Goal: Information Seeking & Learning: Learn about a topic

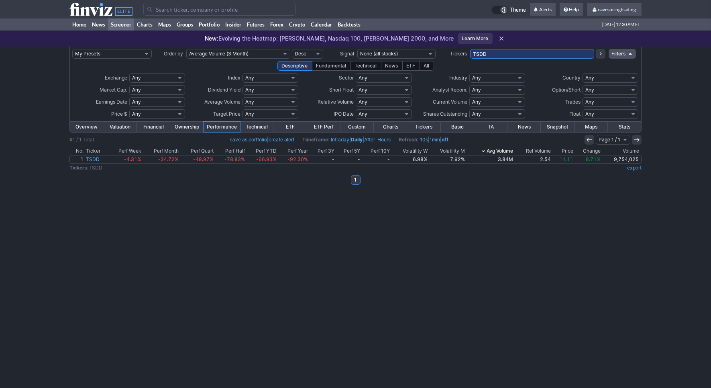
click at [499, 53] on input "TSDD" at bounding box center [532, 54] width 124 height 10
type input "icln"
click at [508, 55] on input "ICLN" at bounding box center [532, 54] width 124 height 10
type input "hive,key"
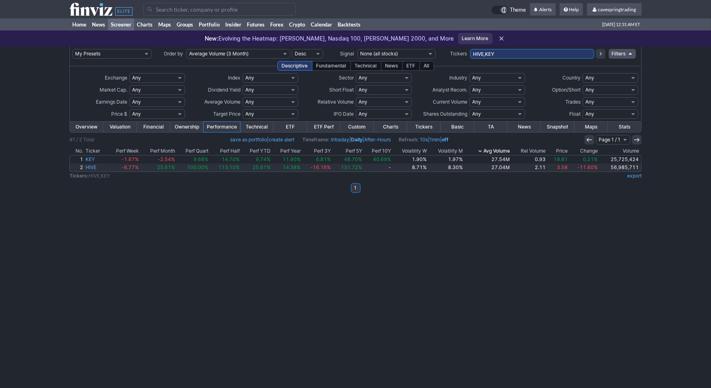
click at [514, 54] on input "HIVE,KEY" at bounding box center [532, 54] width 124 height 10
type input "splb,schh"
drag, startPoint x: 517, startPoint y: 50, endPoint x: 297, endPoint y: 38, distance: 220.7
click at [470, 49] on input "SPLB,SCHH" at bounding box center [532, 54] width 124 height 10
paste input ",HST,UNG,CDE,PTEN,GENI,FHN,HL,SILJ,ITUB,STWD,BCS,EWH,AAL,PCG,KIM,JBLU,DNN,INFY,…"
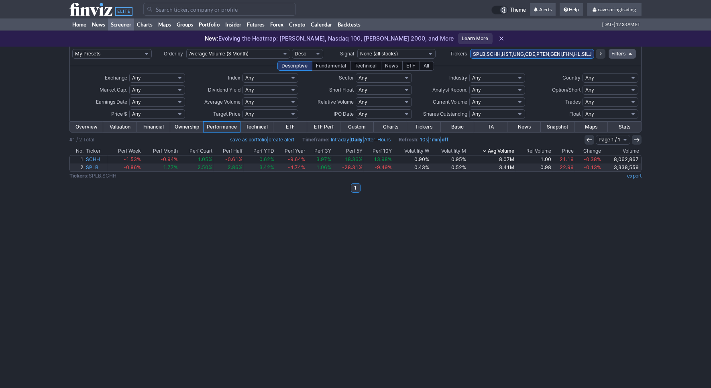
scroll to position [0, 282]
type input "SPLB,SCHH,HST,UNG,CDE,PTEN,GENI,FHN,HL,SILJ,ITUB,STWD,BCS,EWH,AAL,PCG,KIM,JBLU,…"
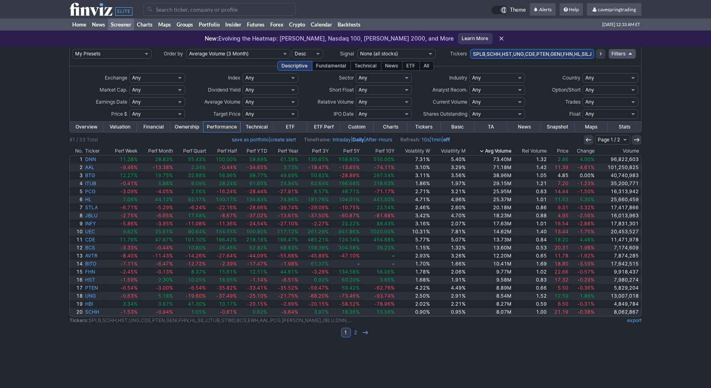
click at [569, 150] on th "Price" at bounding box center [558, 151] width 21 height 8
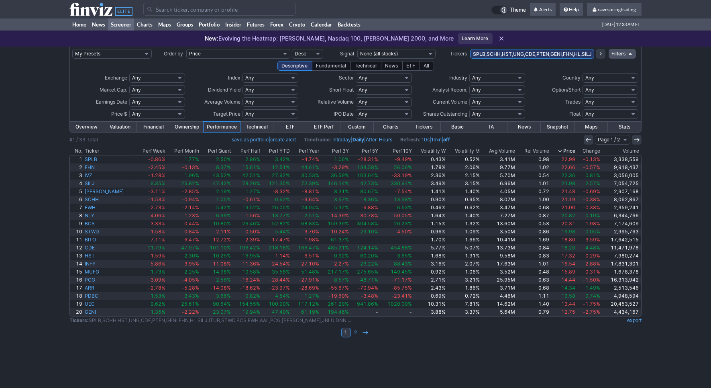
click at [129, 109] on select "Any Under $1 Under $2 Under $3 Under $4 Under $5 Under $7 Under $10 Under $15 U…" at bounding box center [157, 114] width 56 height 10
click option "Custom" at bounding box center [0, 0] width 0 height 0
click at [139, 114] on input "text" at bounding box center [138, 114] width 18 height 10
type input "6"
click at [160, 114] on input "text" at bounding box center [164, 114] width 18 height 10
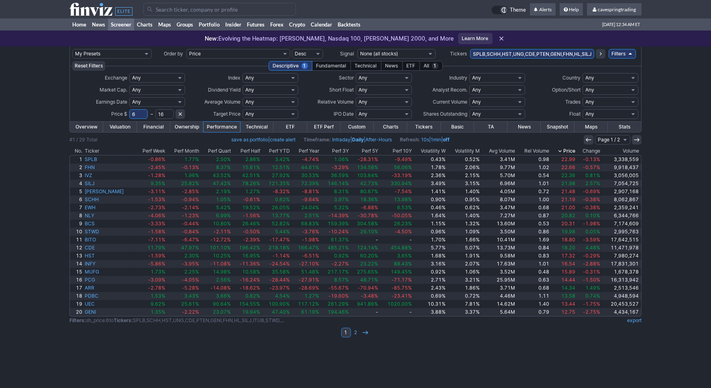
type input "16"
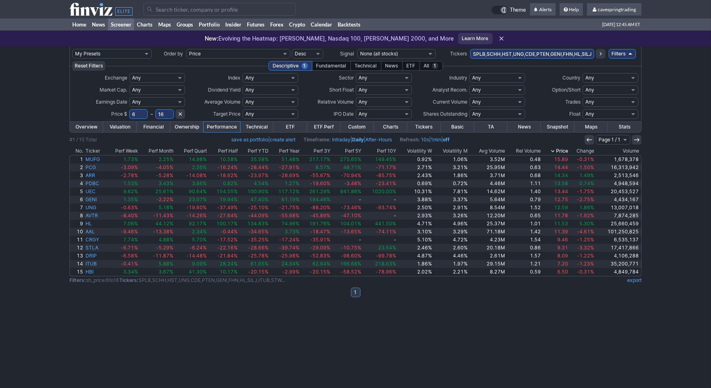
click at [501, 53] on input "SPLB,SCHH,HST,UNG,CDE,PTEN,GENI,FHN,HL,SILJ,ITUB,STWD,BCS,EWH,AAL,PCG,[PERSON_N…" at bounding box center [532, 54] width 124 height 10
type input "pten"
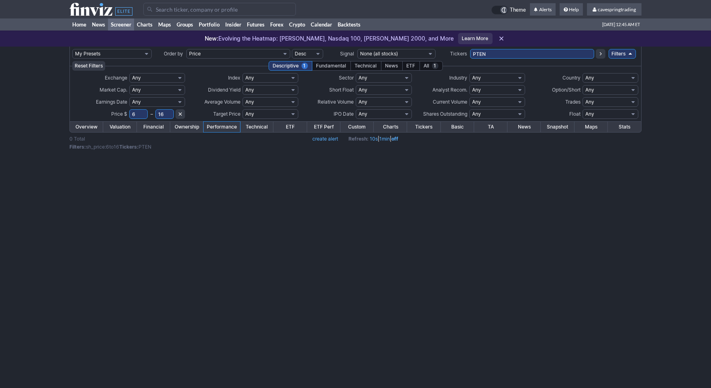
click at [501, 53] on input "PTEN" at bounding box center [532, 54] width 124 height 10
click at [183, 112] on icon at bounding box center [180, 114] width 6 height 6
select select
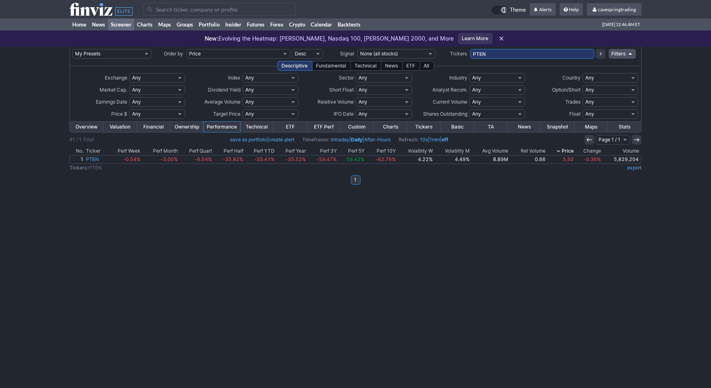
click at [521, 51] on input "PTEN" at bounding box center [532, 54] width 124 height 10
type input "schz"
drag, startPoint x: 491, startPoint y: 61, endPoint x: 492, endPoint y: 55, distance: 5.7
click at [492, 57] on td "SCHZ" at bounding box center [532, 54] width 124 height 14
drag, startPoint x: 493, startPoint y: 54, endPoint x: 333, endPoint y: 48, distance: 159.4
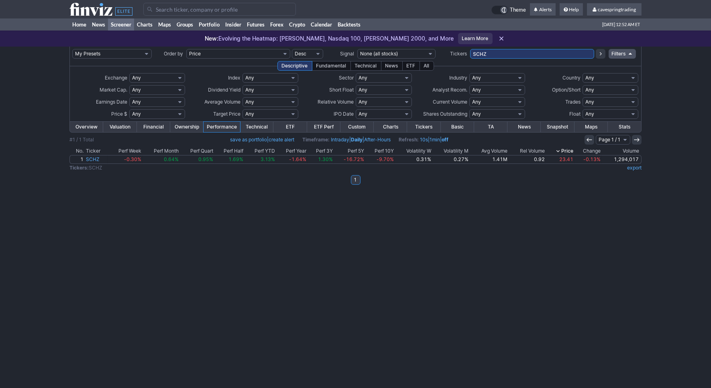
click at [470, 52] on input "SCHZ" at bounding box center [532, 54] width 124 height 10
paste input "JHX,ONDS,EOSE,TSHA,CVS,PYPL,VKTX,ENPH,UPS,OXY,NEE,SBET,AKBA,PAA,DAY,CCO,NEOG,FC…"
type input "JHX,ONDS,EOSE,TSHA,CVS,PYPL,VKTX,ENPH,UPS,OXY,NEE,SBET,AKBA,PAA,DAY,CCO,NEOG,FC…"
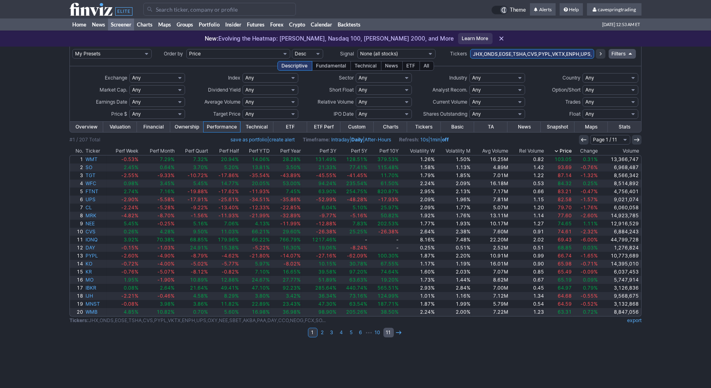
click at [391, 332] on link "11" at bounding box center [388, 332] width 10 height 10
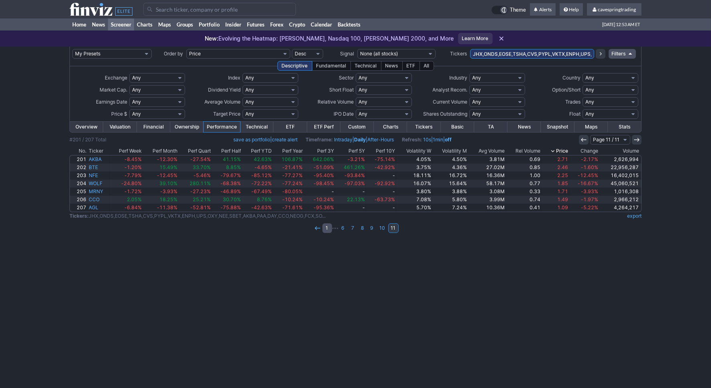
click at [325, 228] on link "1" at bounding box center [327, 228] width 10 height 10
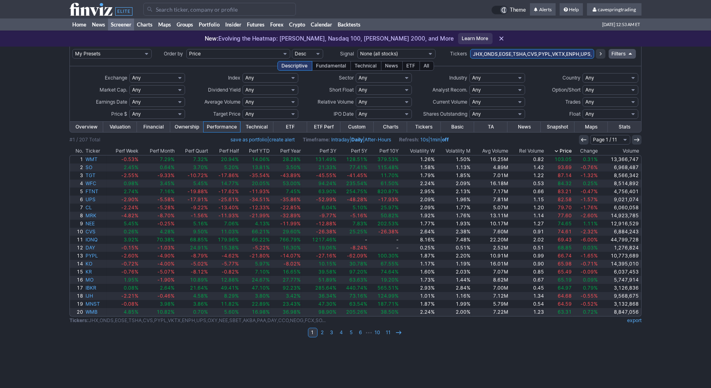
click at [491, 148] on th "Avg Volume" at bounding box center [491, 151] width 38 height 8
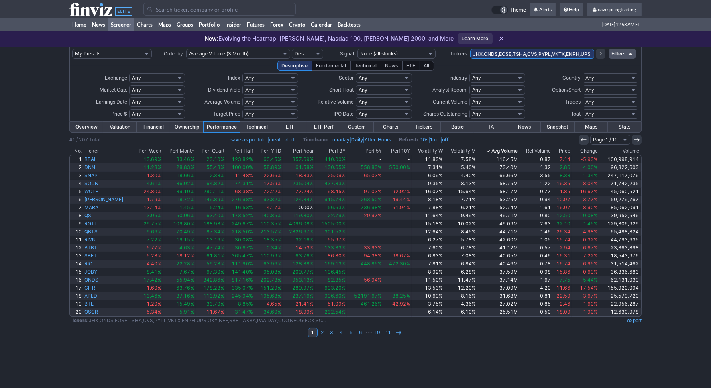
click at [491, 148] on th "Avg Volume" at bounding box center [498, 151] width 42 height 8
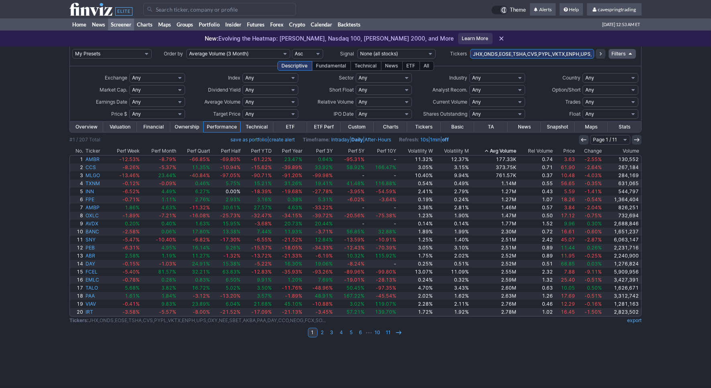
click at [513, 153] on th "Avg Volume" at bounding box center [493, 151] width 47 height 8
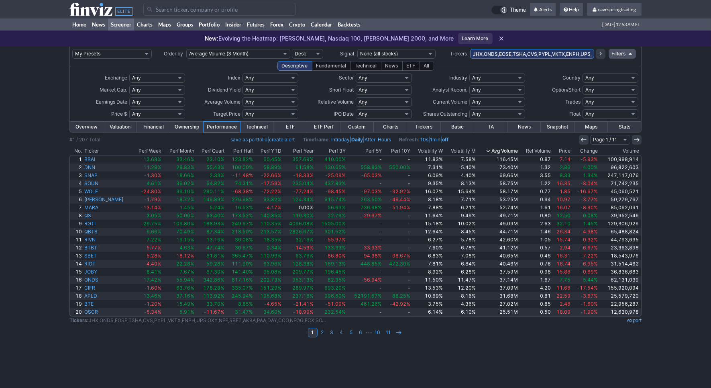
click at [504, 151] on th "Avg Volume" at bounding box center [498, 151] width 42 height 8
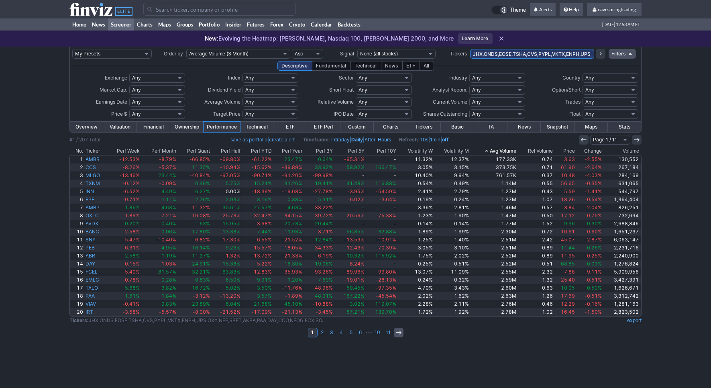
click at [401, 333] on icon at bounding box center [398, 332] width 6 height 6
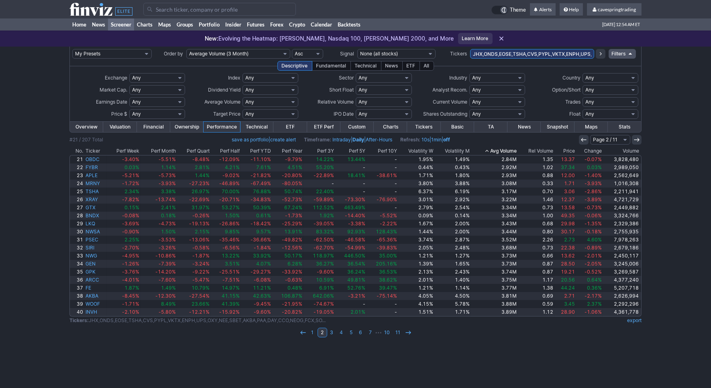
click at [401, 333] on link "11" at bounding box center [398, 332] width 10 height 10
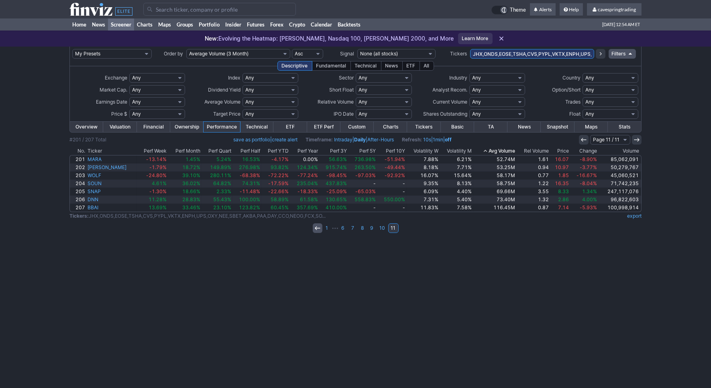
click at [321, 228] on icon at bounding box center [317, 228] width 6 height 6
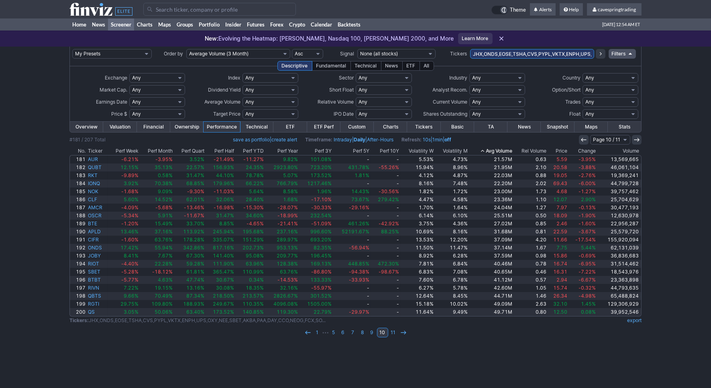
click at [567, 152] on th "Price" at bounding box center [557, 151] width 21 height 8
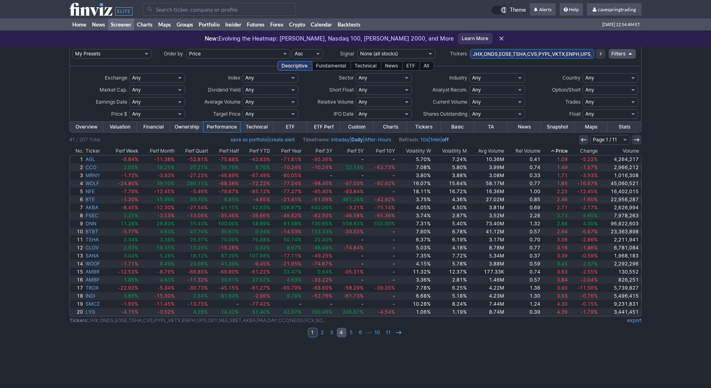
click at [344, 329] on link "4" at bounding box center [342, 332] width 10 height 10
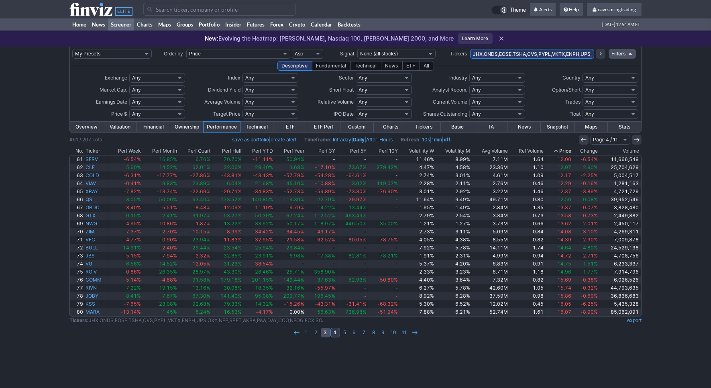
click at [328, 333] on link "3" at bounding box center [326, 332] width 10 height 10
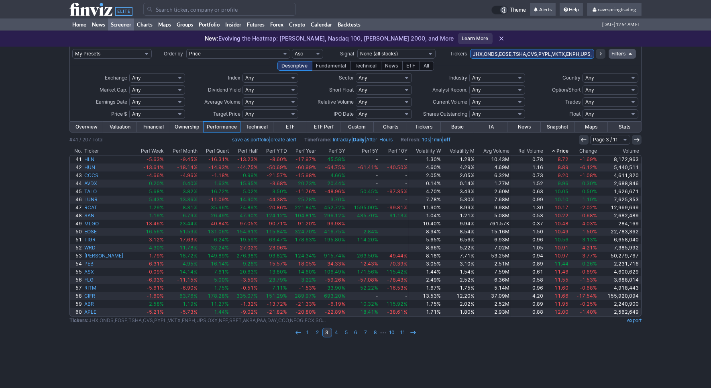
click at [628, 320] on link "export" at bounding box center [634, 320] width 14 height 6
click at [91, 126] on link "Overview" at bounding box center [86, 127] width 33 height 10
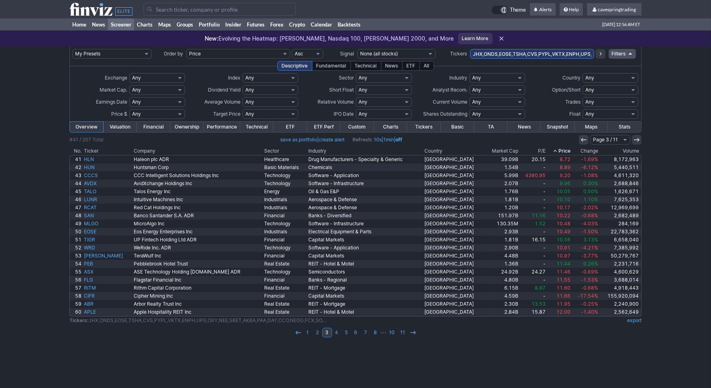
click at [502, 149] on th "Market Cap" at bounding box center [502, 151] width 35 height 8
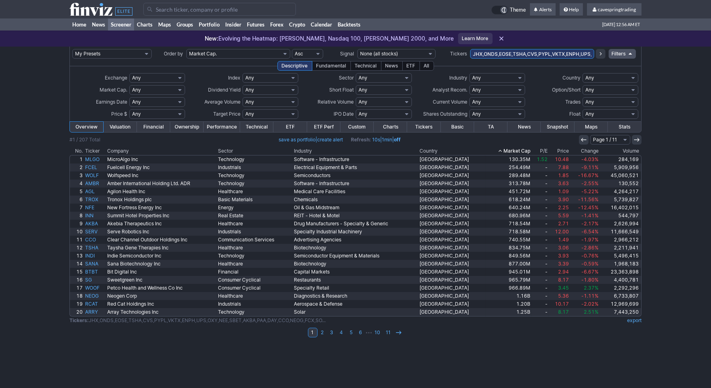
click at [522, 148] on th "Market Cap" at bounding box center [508, 151] width 46 height 8
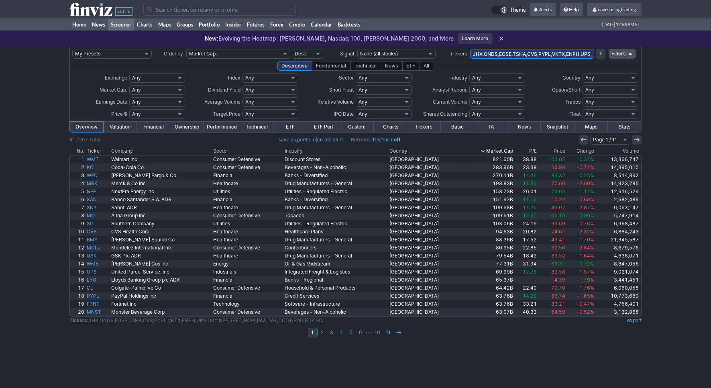
click at [129, 109] on select "Any Under $1 Under $2 Under $3 Under $4 Under $5 Under $7 Under $10 Under $15 U…" at bounding box center [157, 114] width 56 height 10
select select "u50"
click option "Under $50" at bounding box center [0, 0] width 0 height 0
